Goal: Task Accomplishment & Management: Use online tool/utility

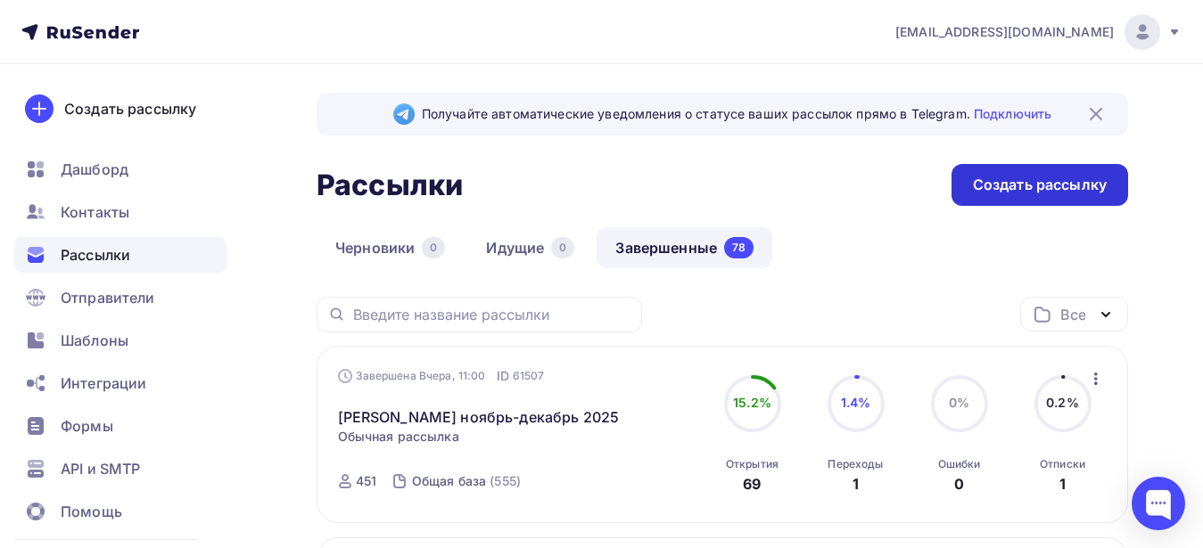
click at [1031, 181] on div "Создать рассылку" at bounding box center [1040, 185] width 134 height 21
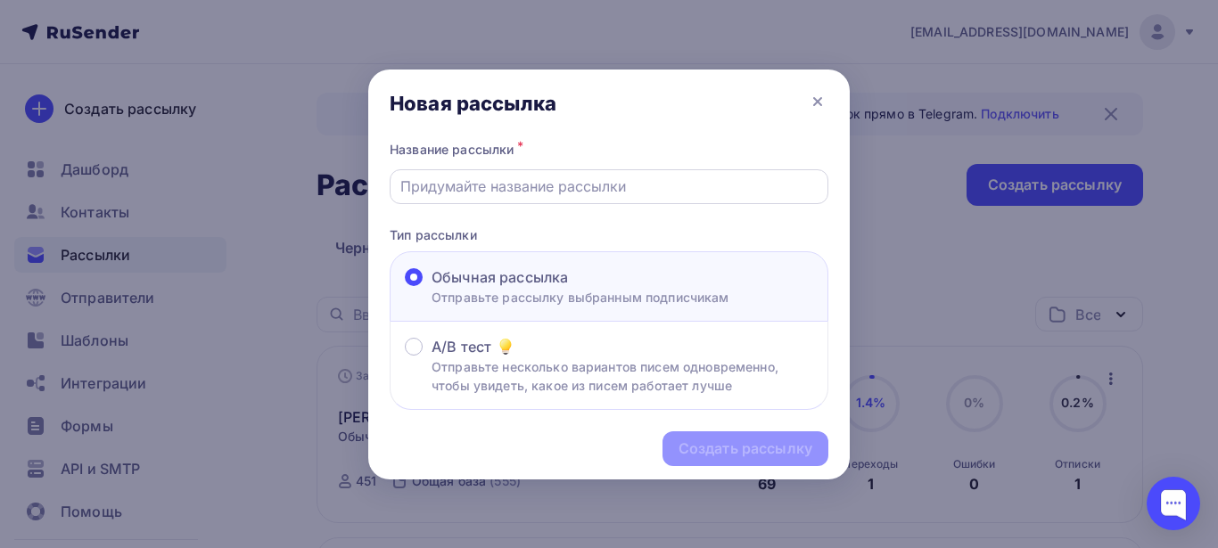
click at [655, 187] on input "text" at bounding box center [609, 186] width 418 height 21
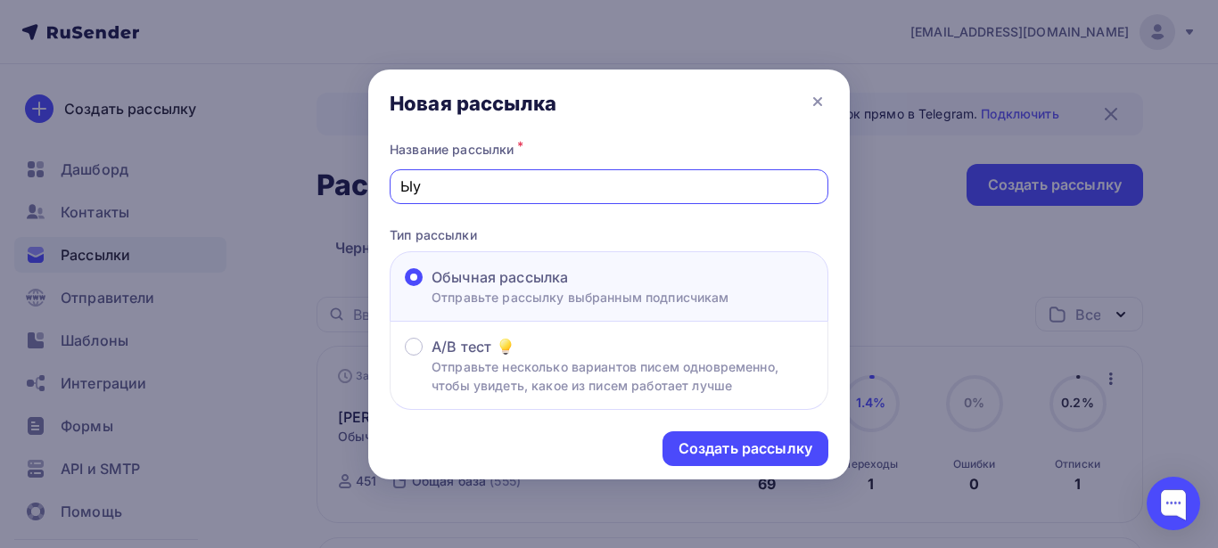
type input "Ы"
type input "Seafari [GEOGRAPHIC_DATA] new itinerary"
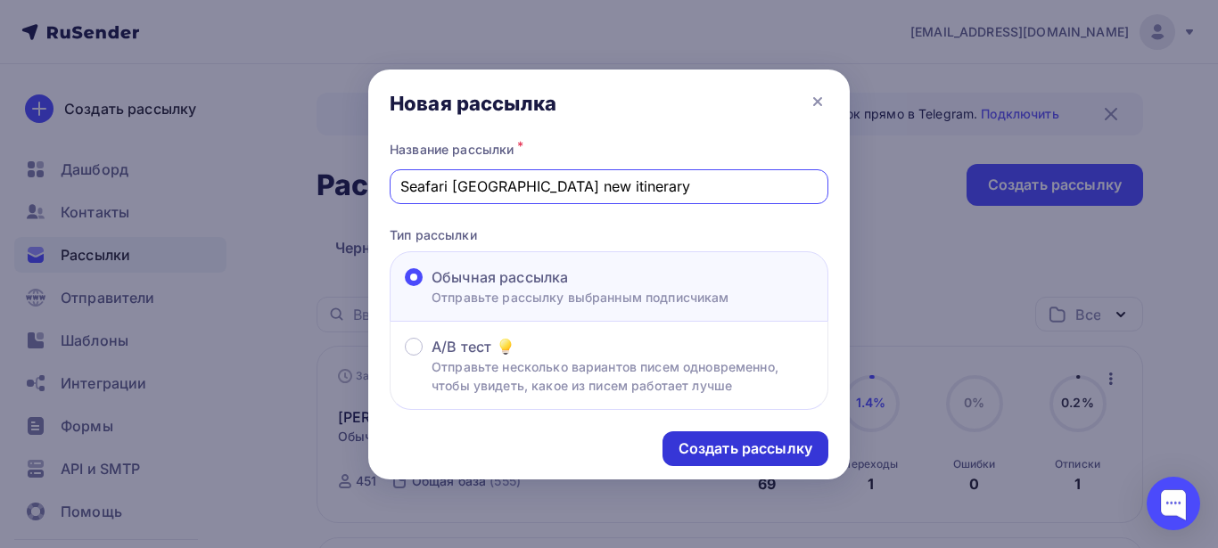
click at [761, 456] on div "Создать рассылку" at bounding box center [746, 449] width 134 height 21
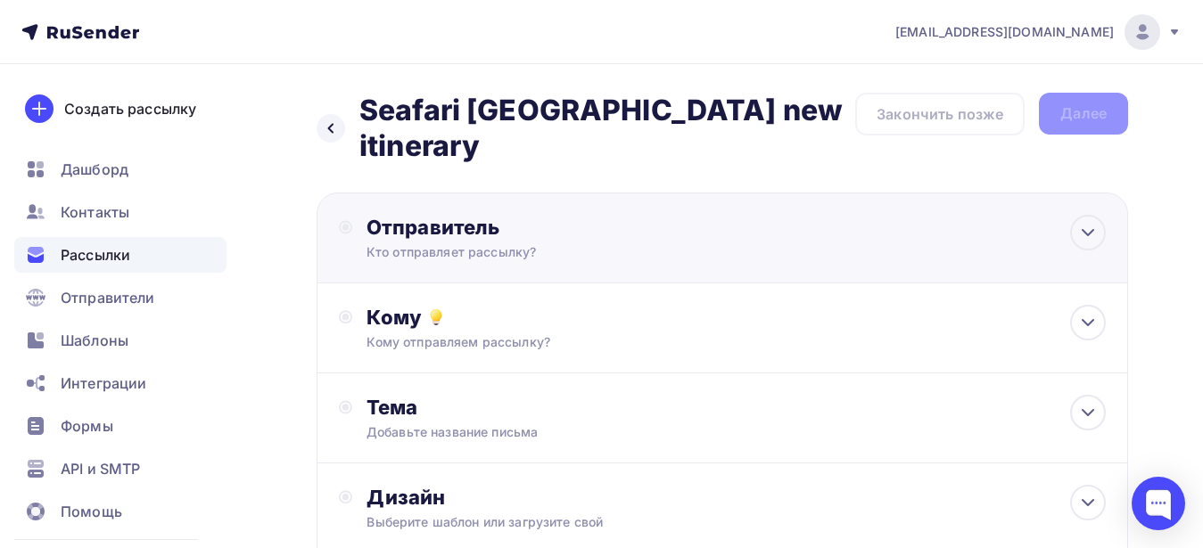
click at [613, 243] on div "Кто отправляет рассылку?" at bounding box center [541, 252] width 348 height 18
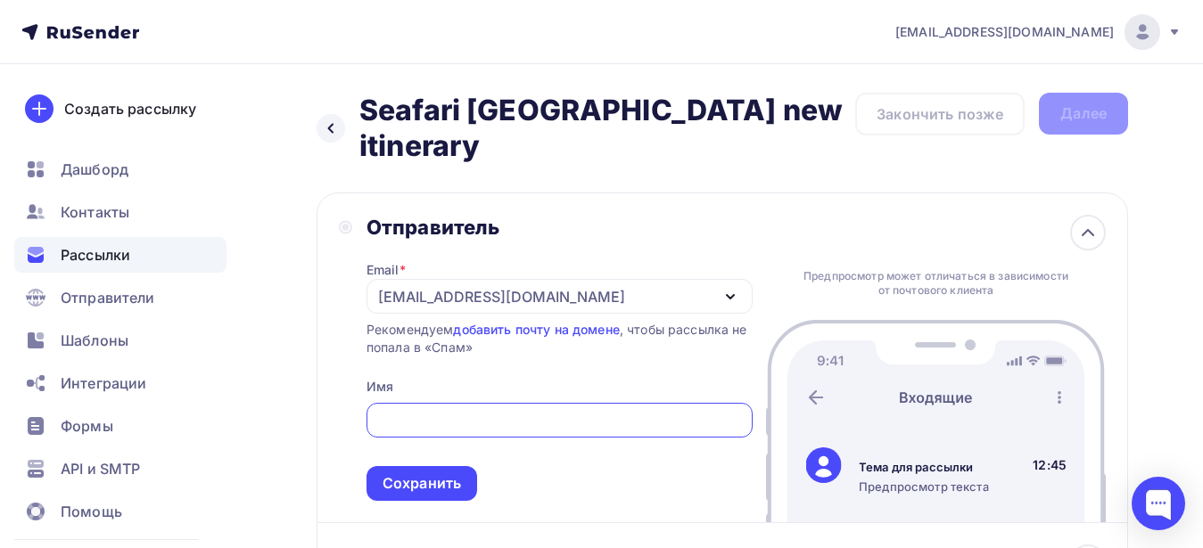
click at [526, 410] on input "text" at bounding box center [559, 420] width 366 height 21
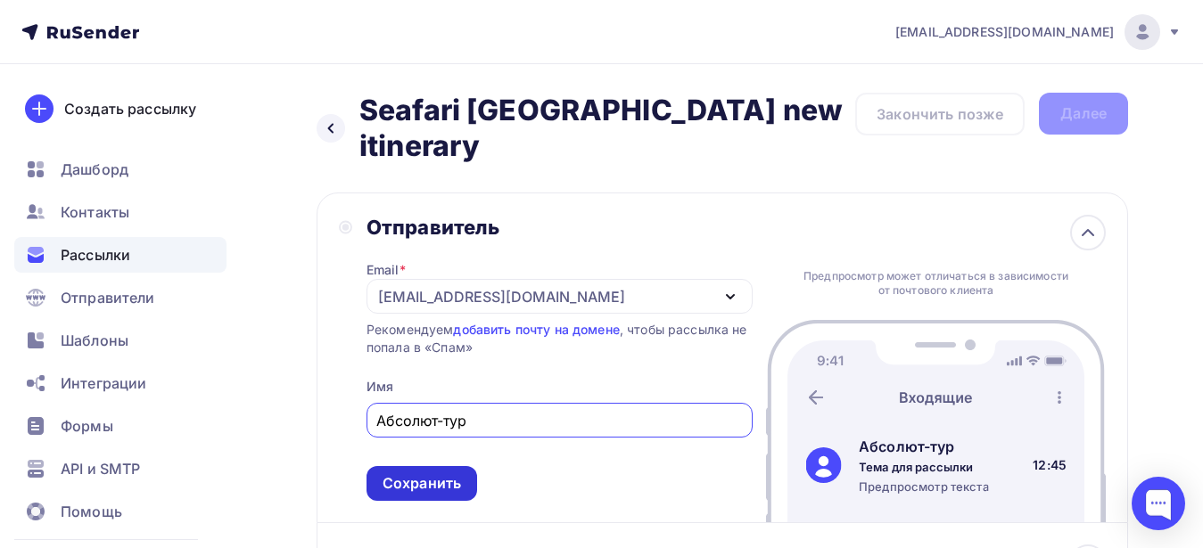
type input "Абсолют-тур"
click at [442, 466] on div "Сохранить" at bounding box center [422, 483] width 111 height 35
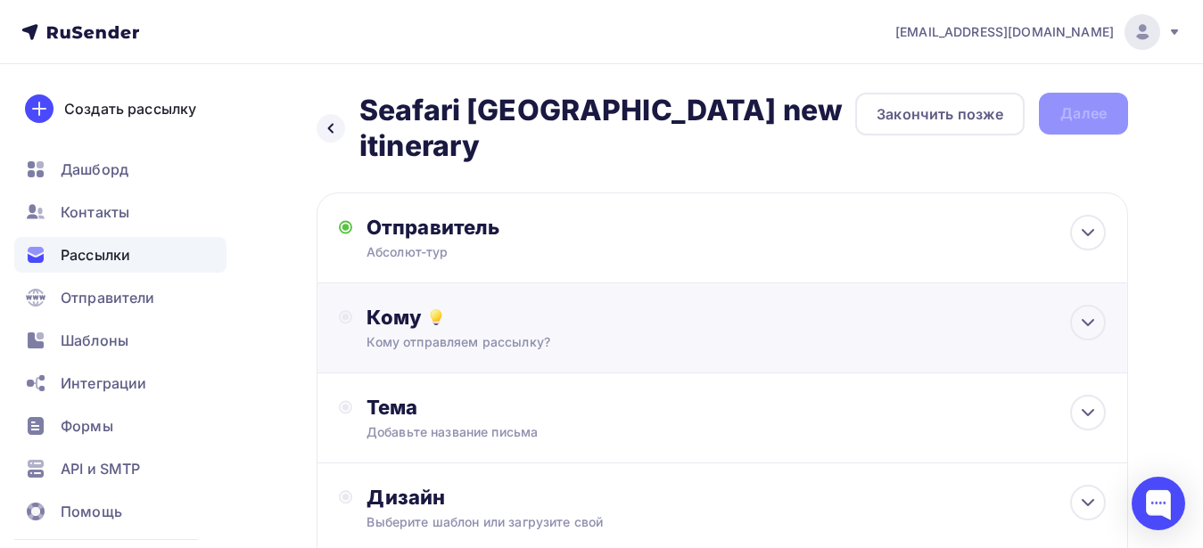
click at [493, 334] on div "Кому отправляем рассылку?" at bounding box center [699, 343] width 665 height 18
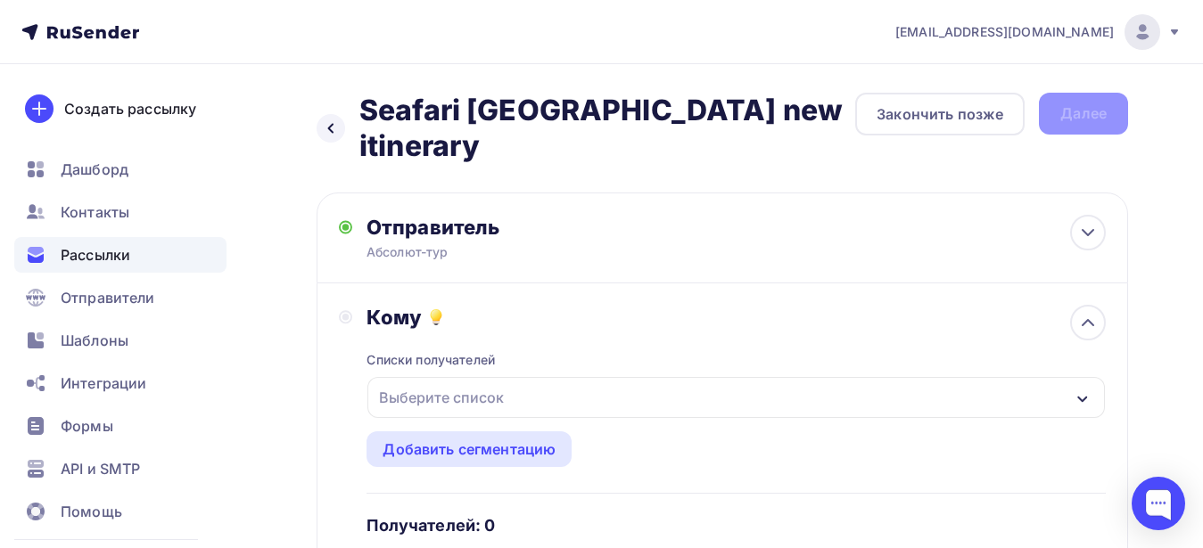
click at [450, 382] on div "Выберите список" at bounding box center [441, 398] width 139 height 32
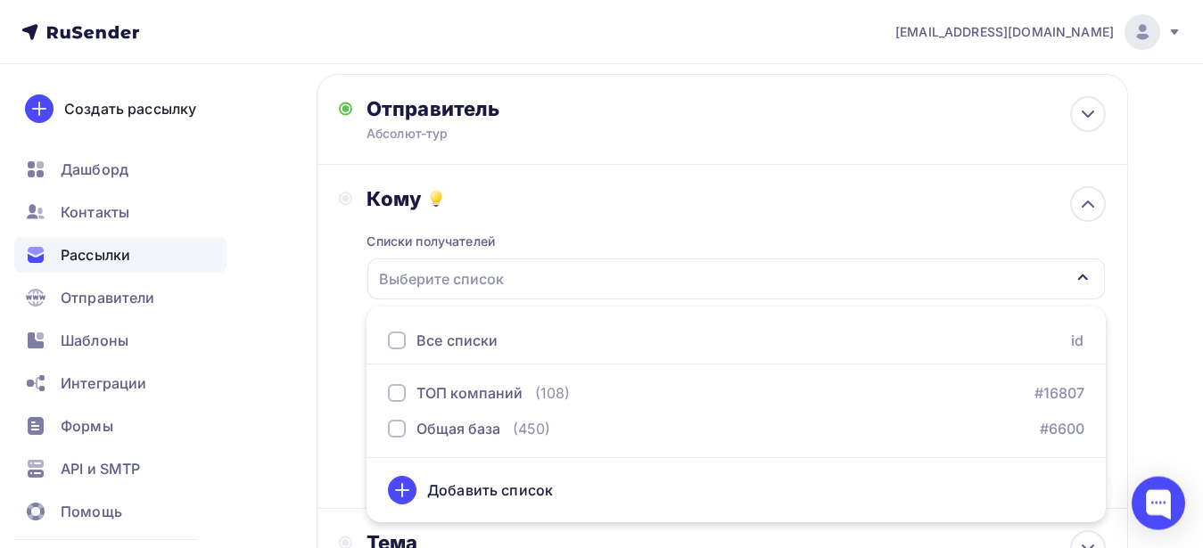
scroll to position [182, 0]
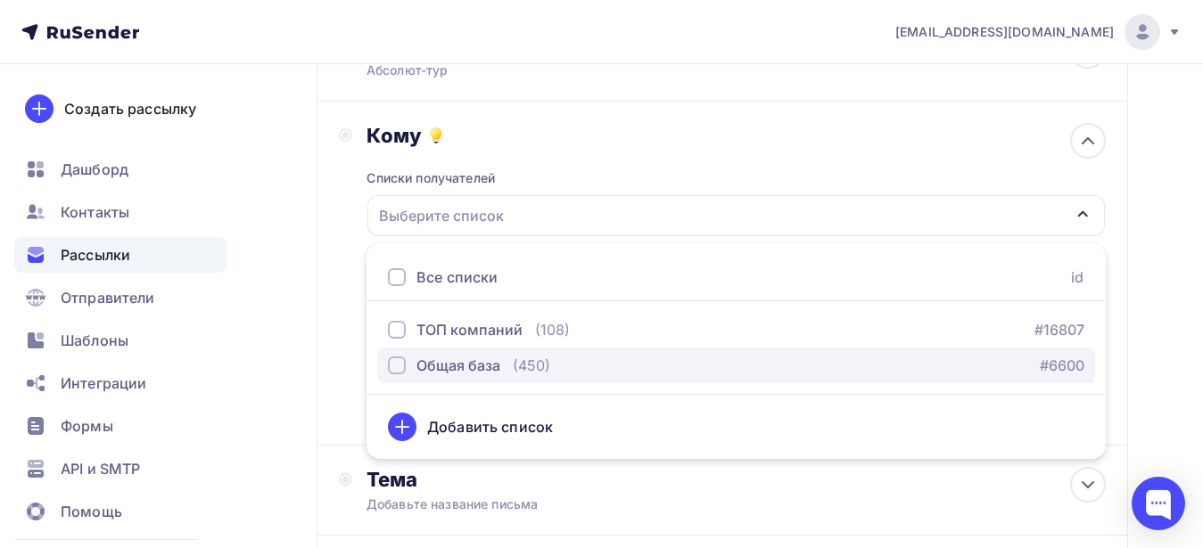
click at [435, 355] on div "Общая база" at bounding box center [458, 365] width 84 height 21
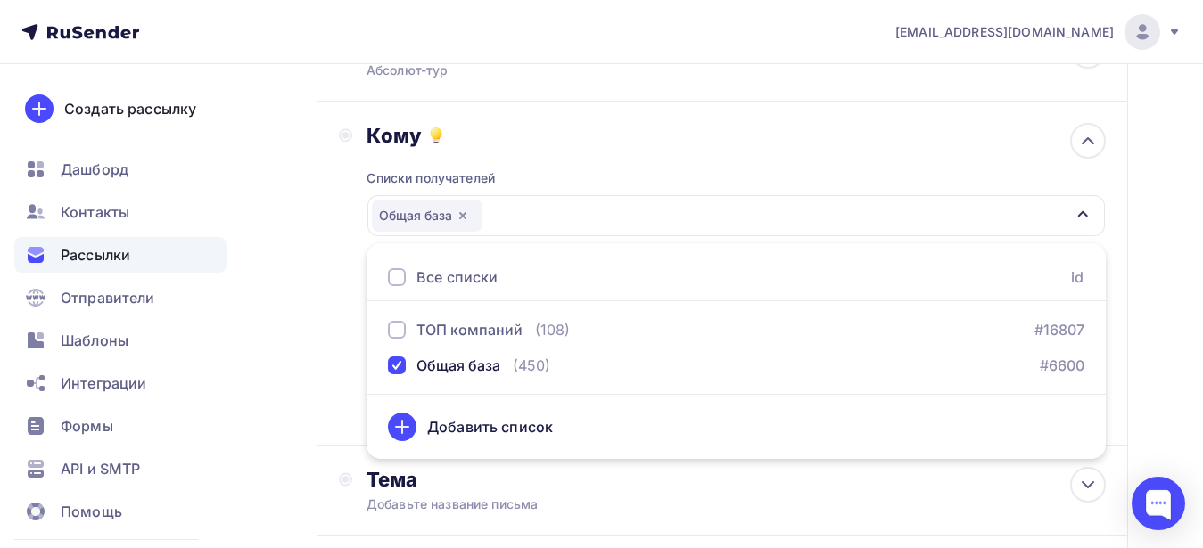
click at [259, 349] on div "Назад Seafari [GEOGRAPHIC_DATA] new itinerary Seafari Egypt new itinerary Закон…" at bounding box center [601, 356] width 1203 height 948
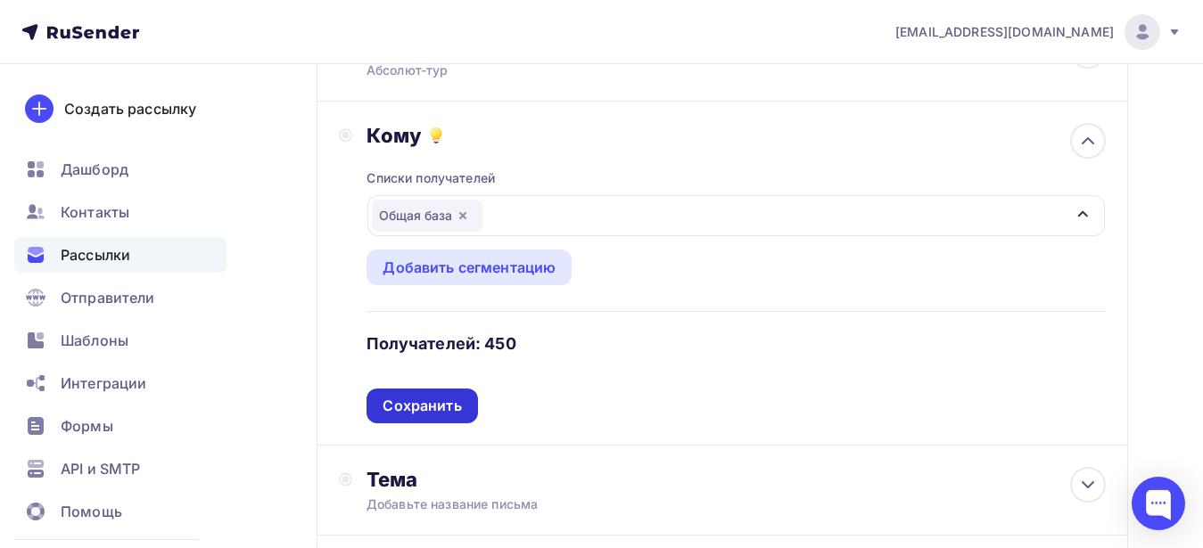
click at [395, 396] on div "Сохранить" at bounding box center [422, 406] width 78 height 21
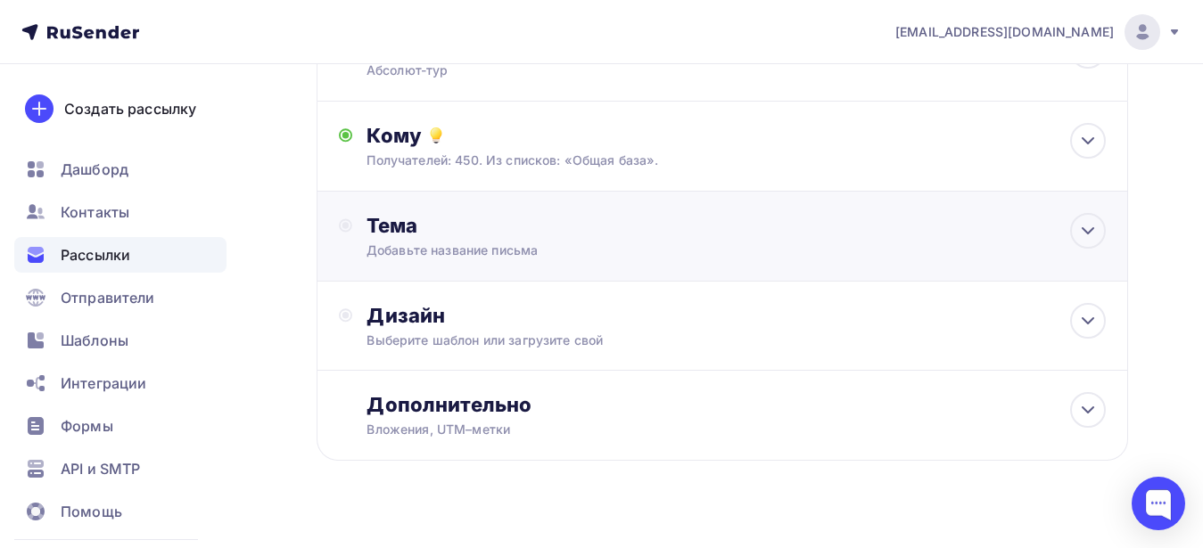
click at [420, 242] on div "Добавьте название письма" at bounding box center [525, 251] width 317 height 18
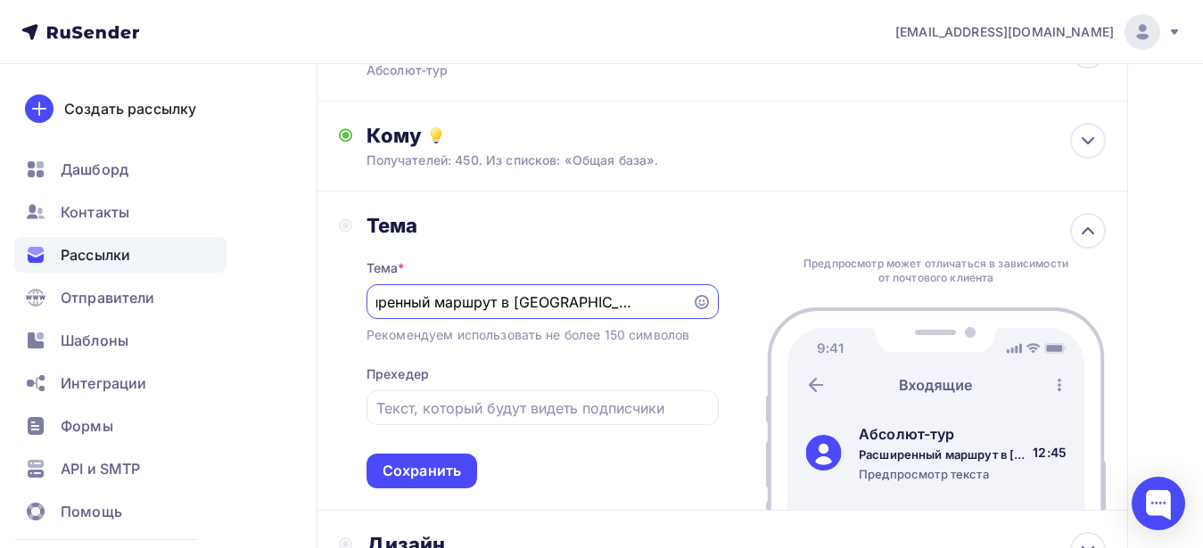
scroll to position [0, 47]
type input "Расширенный маршрут в [GEOGRAPHIC_DATA] - всего две даты!"
click at [449, 461] on div "Сохранить" at bounding box center [422, 471] width 78 height 21
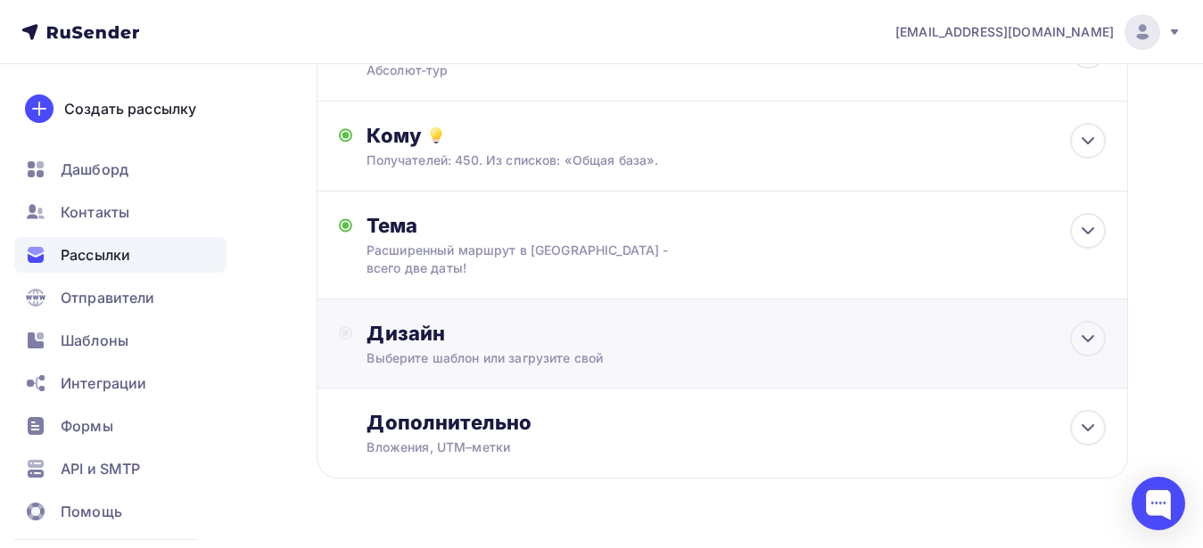
click at [505, 350] on div "Выберите шаблон или загрузите свой" at bounding box center [699, 359] width 665 height 18
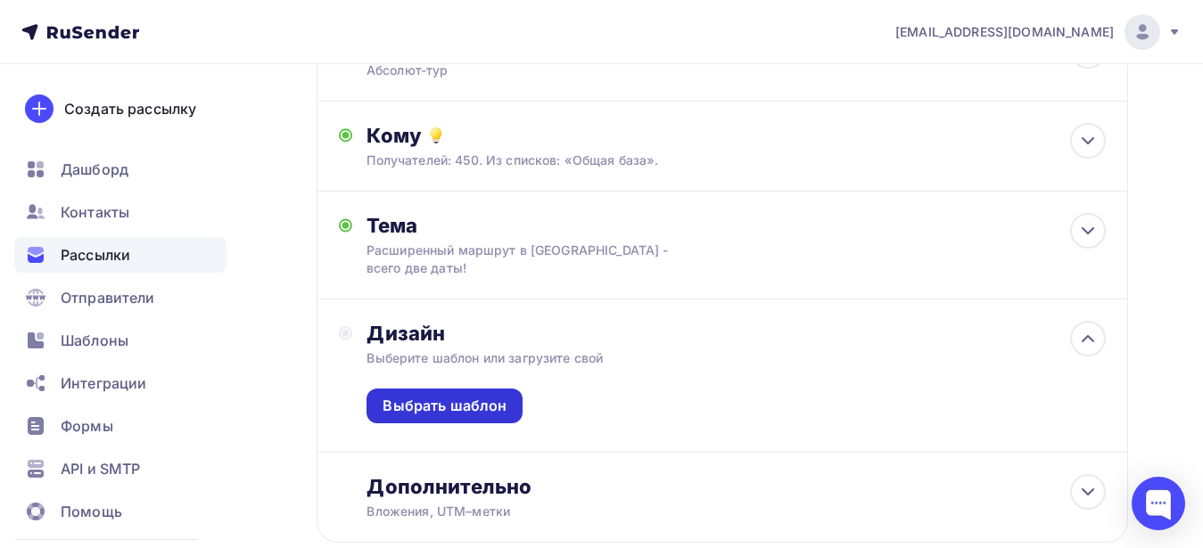
click at [480, 396] on div "Выбрать шаблон" at bounding box center [445, 406] width 124 height 21
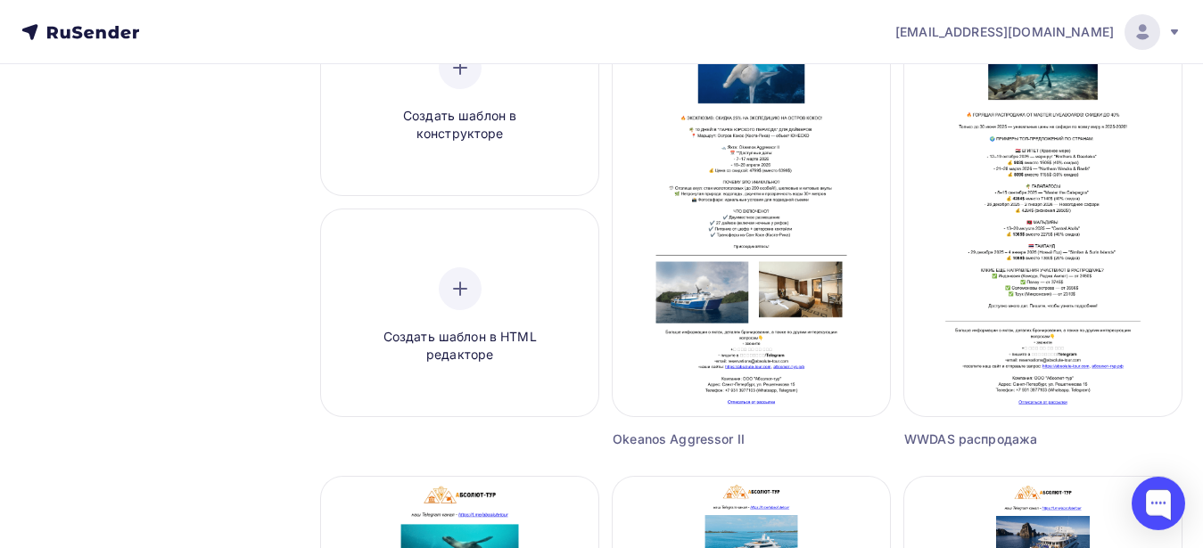
scroll to position [273, 0]
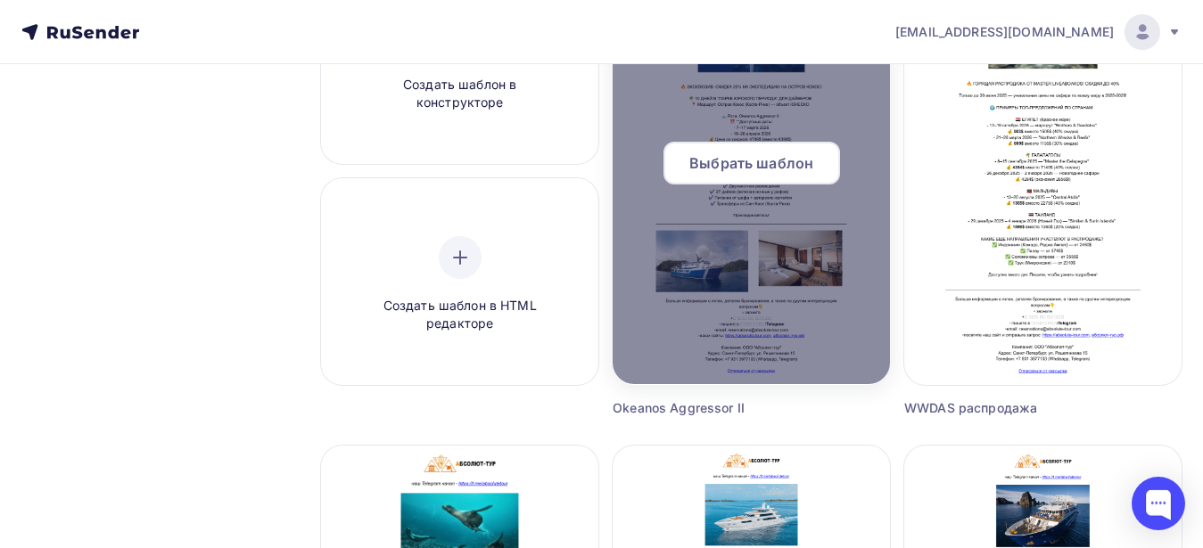
click at [762, 157] on span "Выбрать шаблон" at bounding box center [751, 162] width 124 height 21
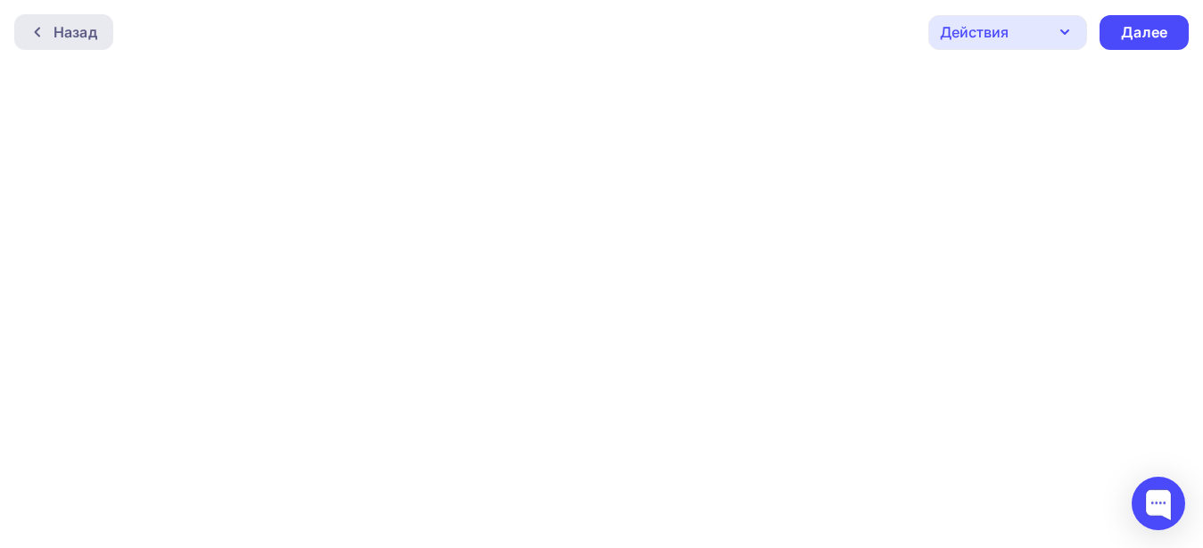
click at [57, 29] on div "Назад" at bounding box center [76, 31] width 44 height 21
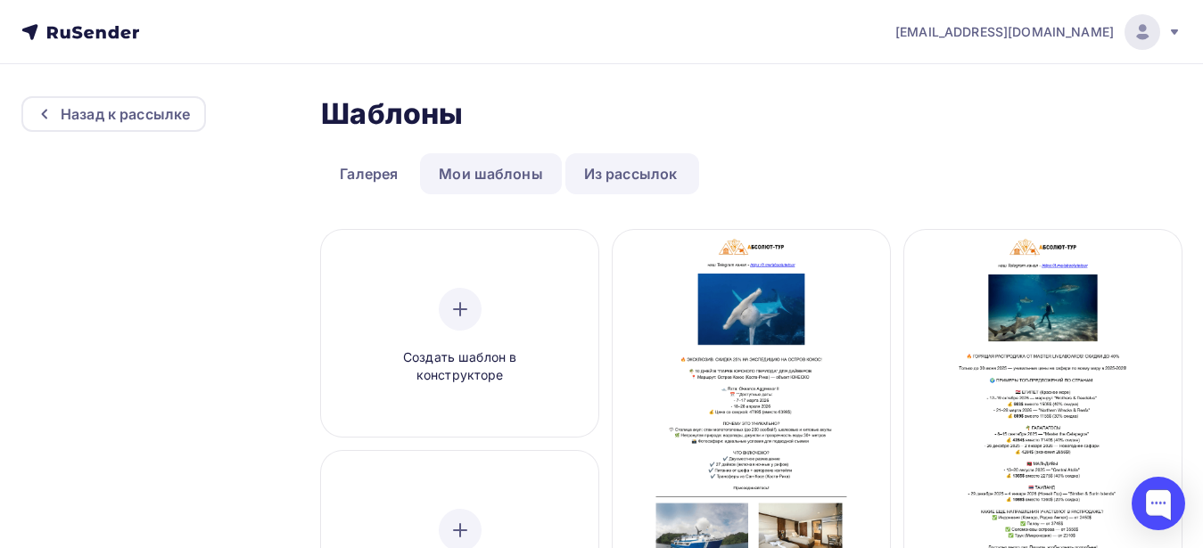
click at [508, 174] on link "Мои шаблоны" at bounding box center [491, 173] width 142 height 41
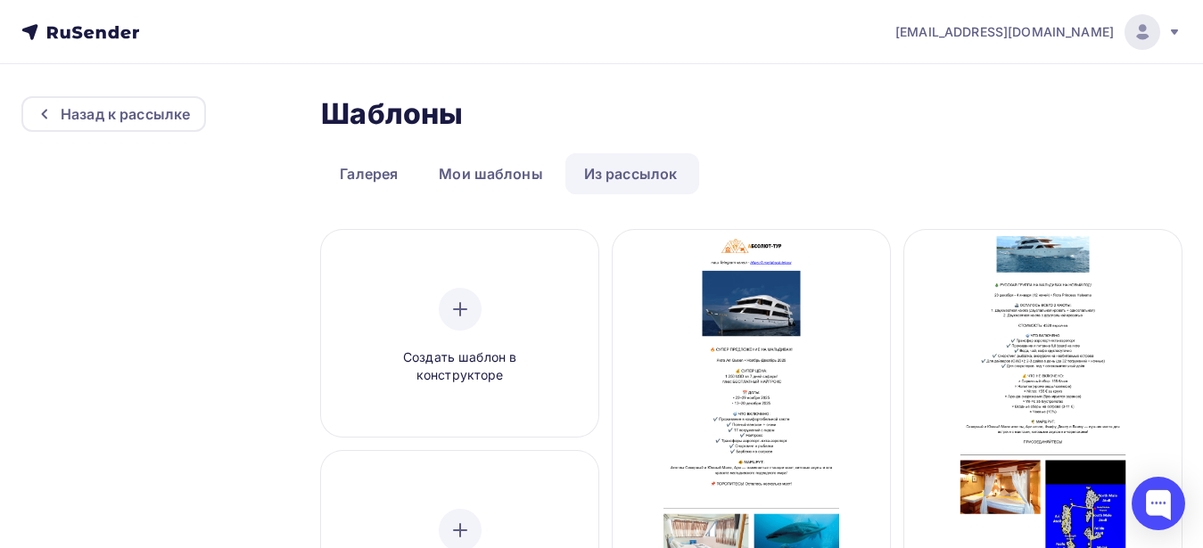
click at [641, 174] on link "Из рассылок" at bounding box center [630, 173] width 131 height 41
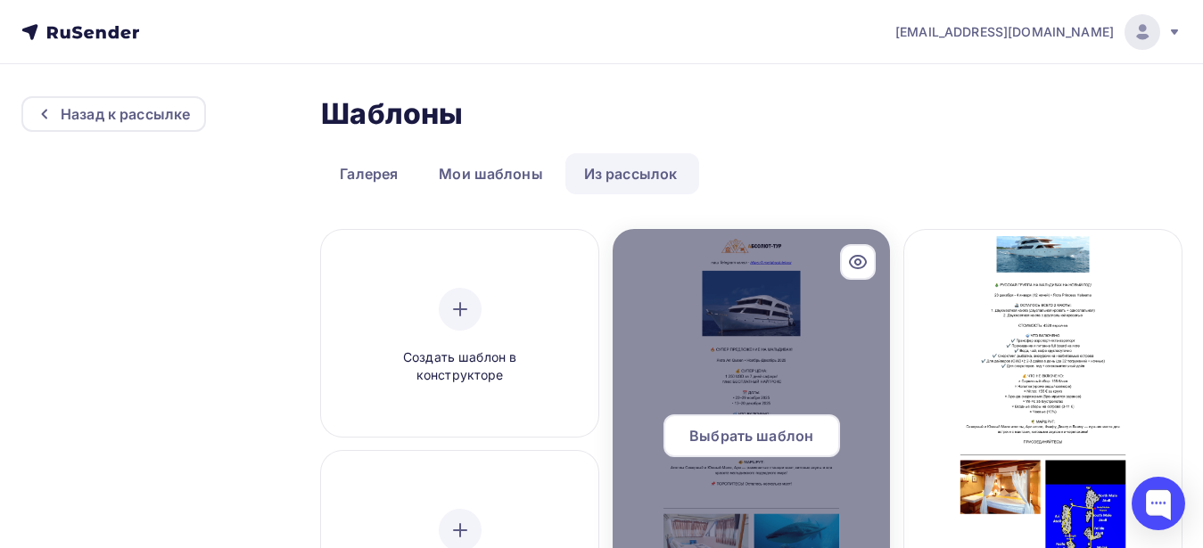
click at [769, 434] on span "Выбрать шаблон" at bounding box center [751, 435] width 124 height 21
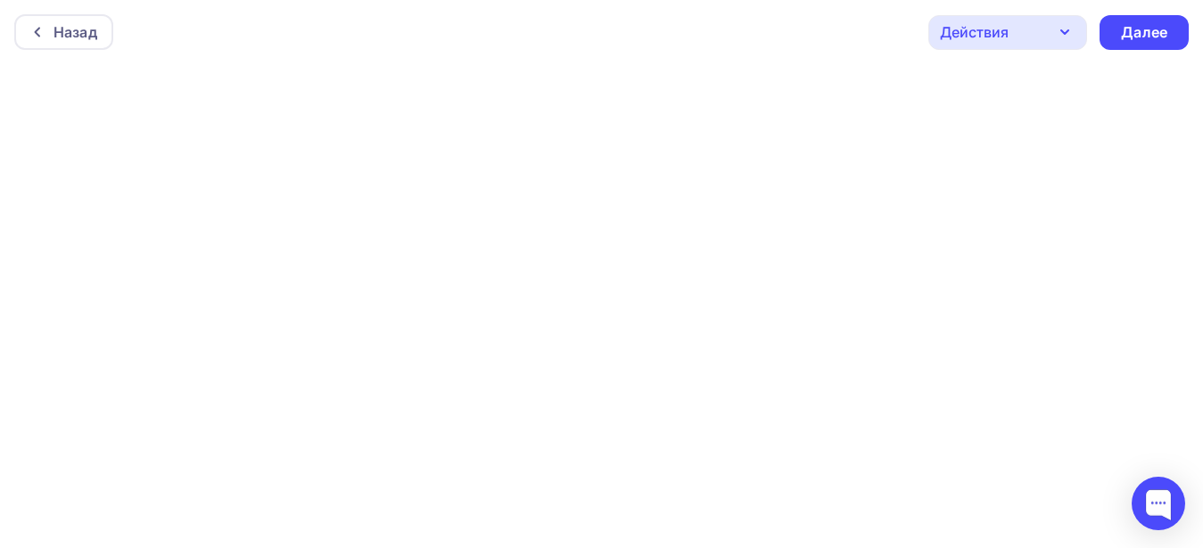
scroll to position [4, 0]
click at [1157, 26] on div "Далее" at bounding box center [1144, 28] width 46 height 21
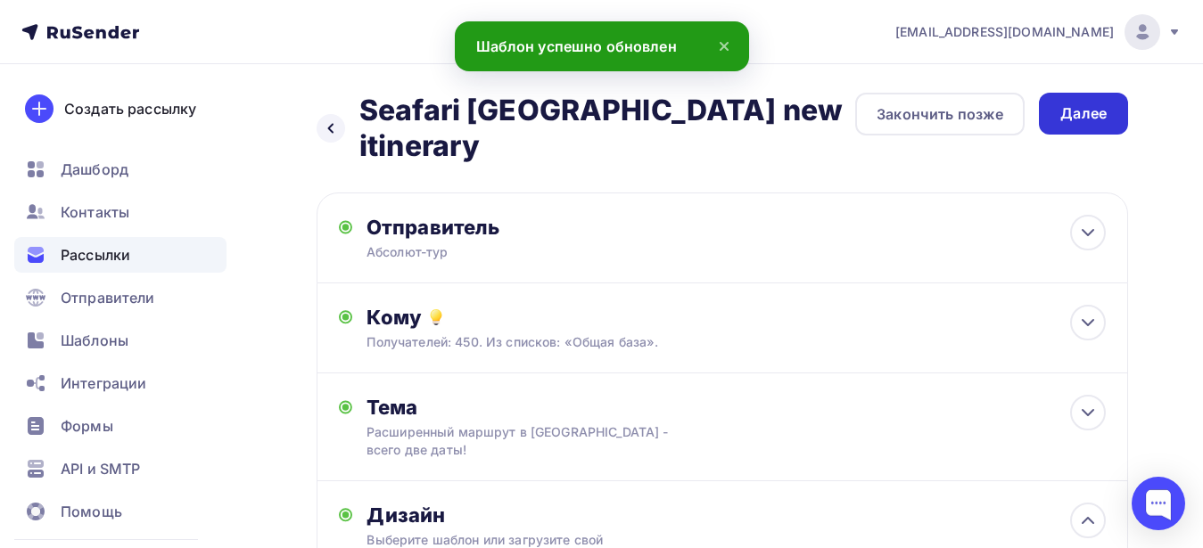
click at [1070, 119] on div "Далее" at bounding box center [1083, 113] width 46 height 21
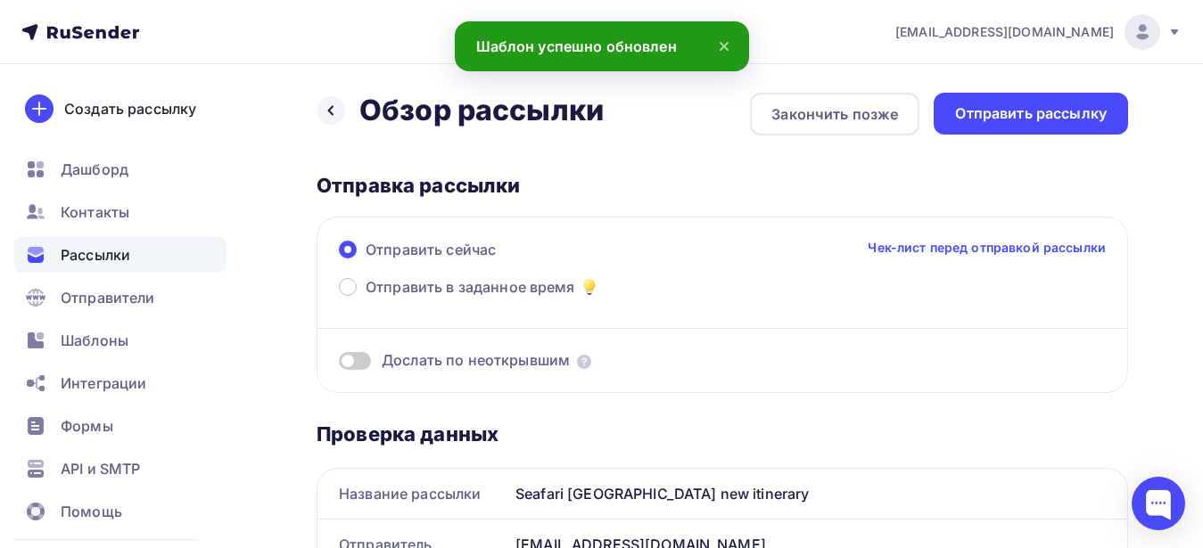
drag, startPoint x: 427, startPoint y: 278, endPoint x: 803, endPoint y: 351, distance: 382.5
click at [428, 278] on span "Отправить в заданное время" at bounding box center [471, 286] width 210 height 21
click at [366, 298] on input "Отправить в заданное время" at bounding box center [366, 298] width 0 height 0
radio input "true"
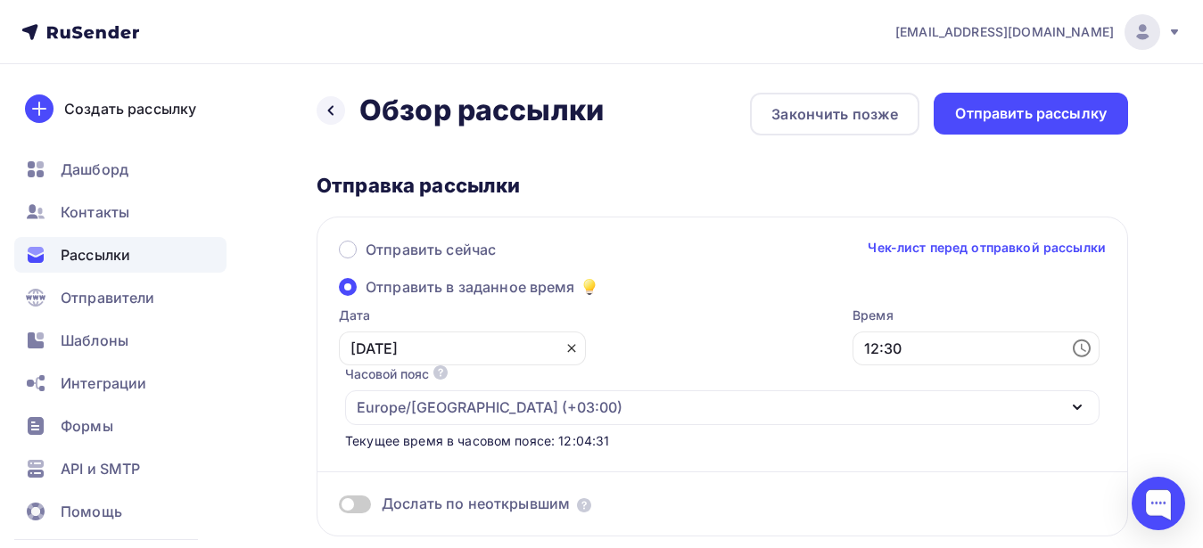
click at [564, 350] on icon at bounding box center [571, 349] width 14 height 14
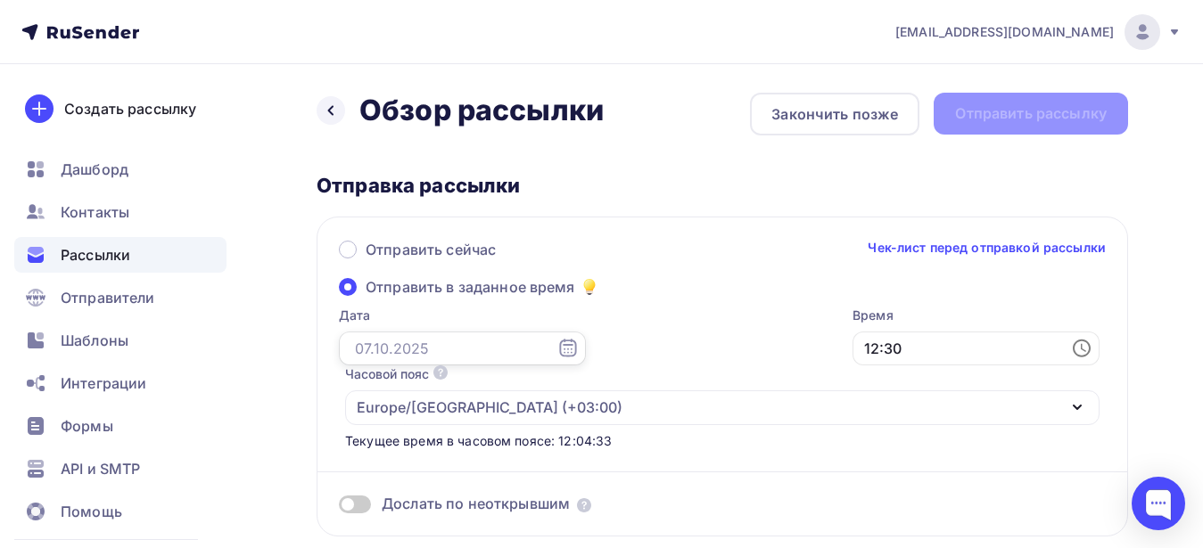
click at [447, 352] on input "text" at bounding box center [462, 349] width 247 height 34
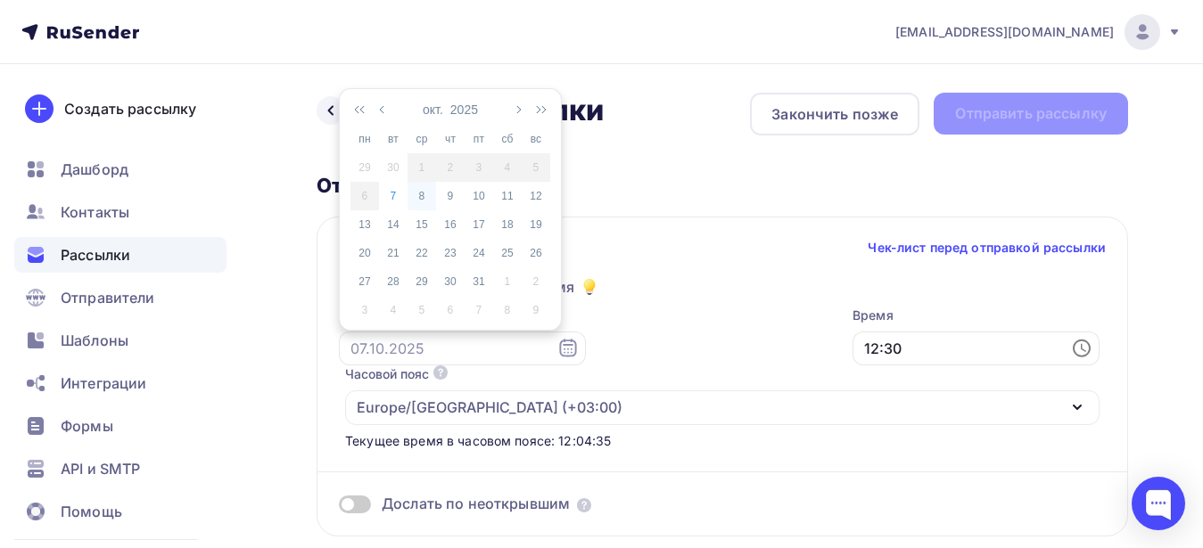
click at [424, 197] on div "8" at bounding box center [422, 196] width 29 height 16
type input "[DATE]"
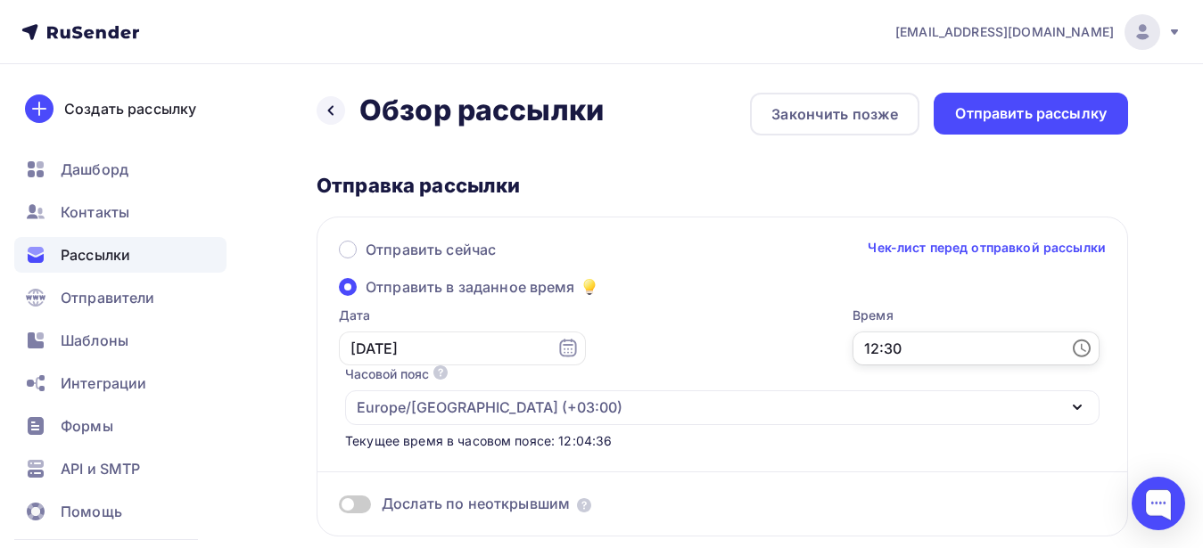
click at [853, 345] on input "12:30" at bounding box center [976, 349] width 247 height 34
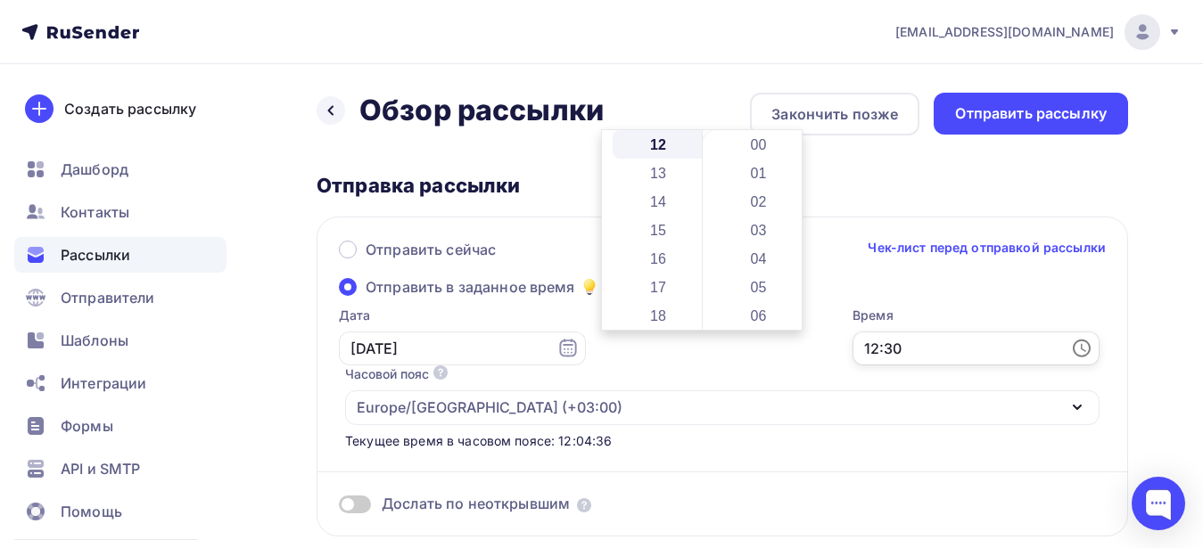
scroll to position [856, 0]
click at [651, 177] on li "10" at bounding box center [660, 173] width 94 height 29
type input "10:30"
click at [749, 494] on span at bounding box center [690, 504] width 227 height 21
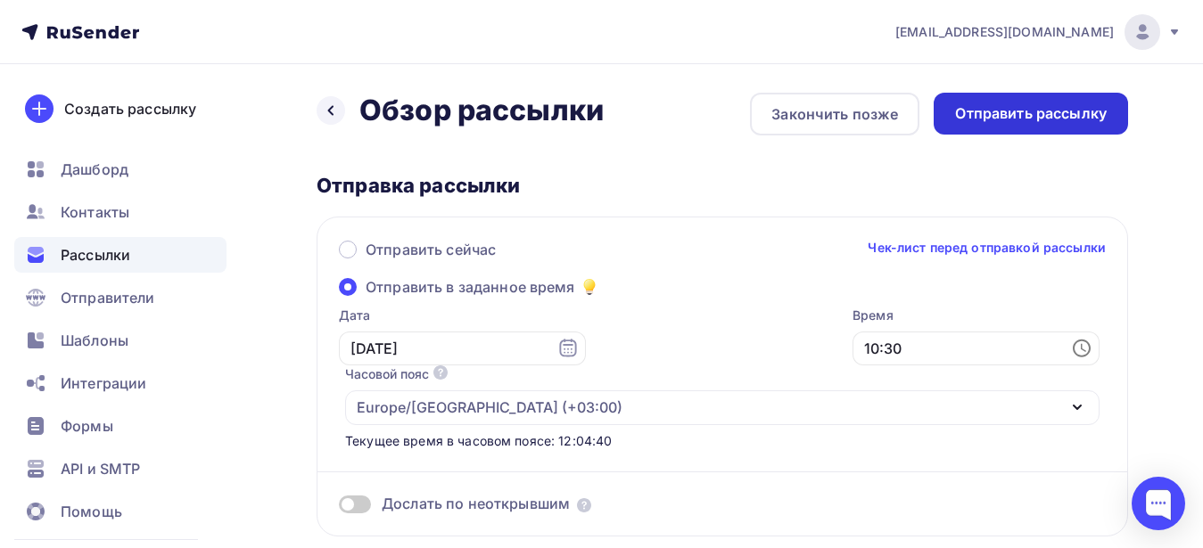
click at [1076, 113] on div "Отправить рассылку" at bounding box center [1031, 113] width 152 height 21
